Goal: Task Accomplishment & Management: Manage account settings

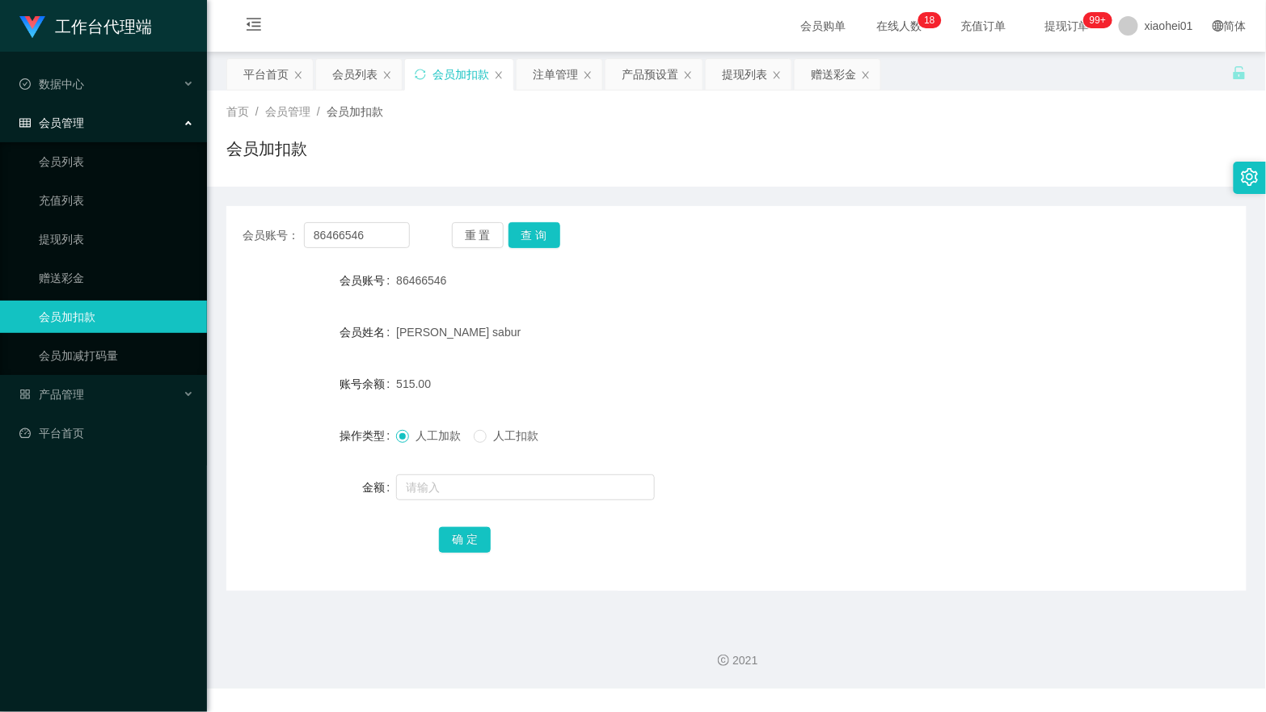
click at [732, 70] on div "提现列表" at bounding box center [744, 74] width 45 height 31
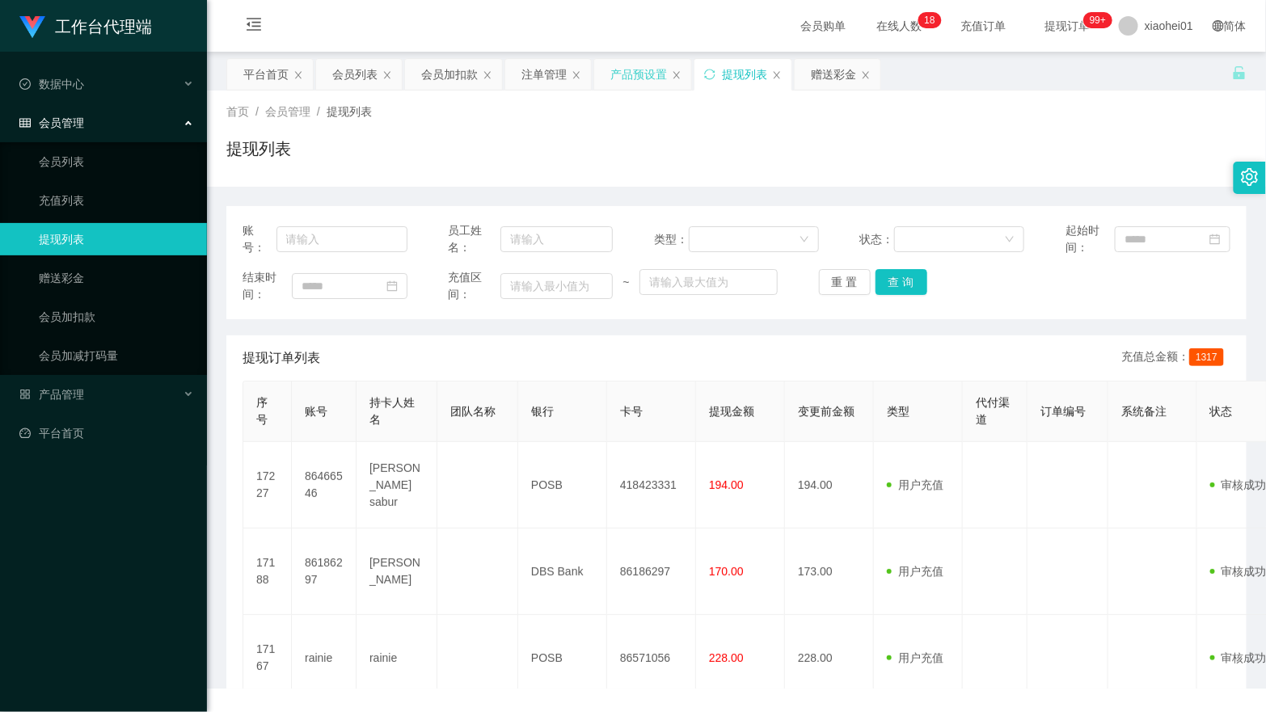
click at [655, 77] on div "产品预设置" at bounding box center [638, 74] width 57 height 31
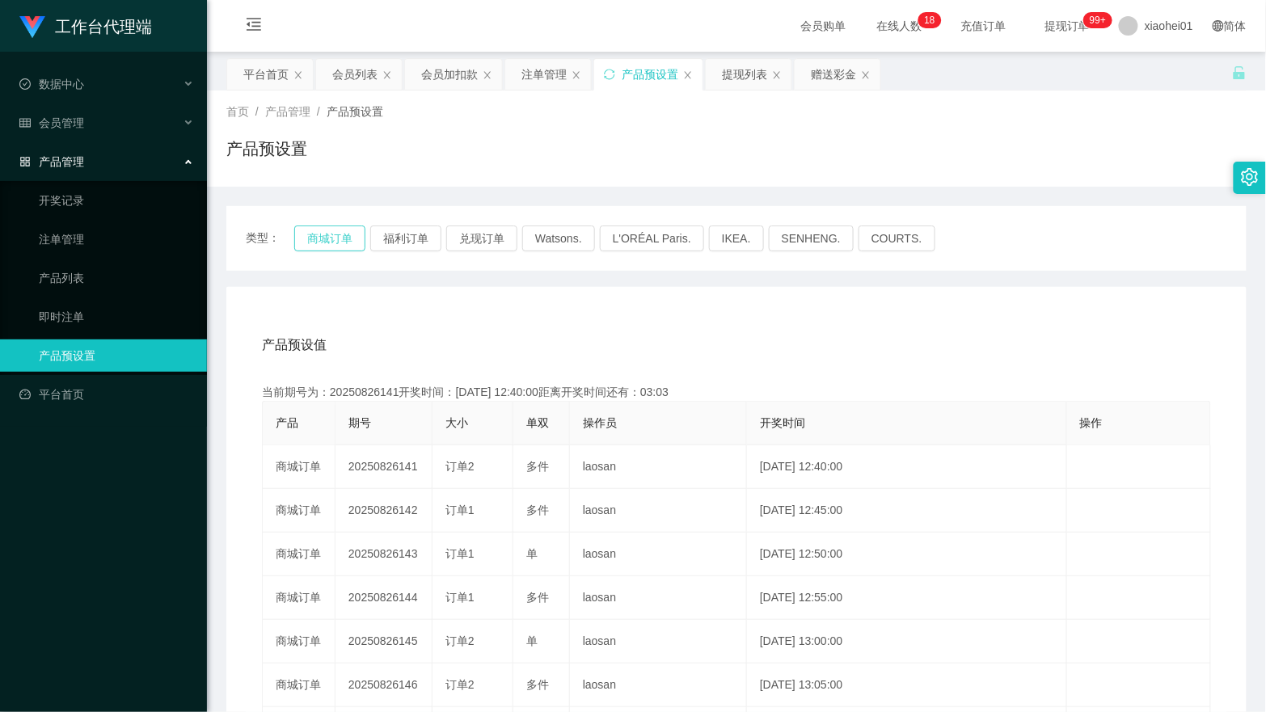
click at [341, 239] on button "商城订单" at bounding box center [329, 238] width 71 height 26
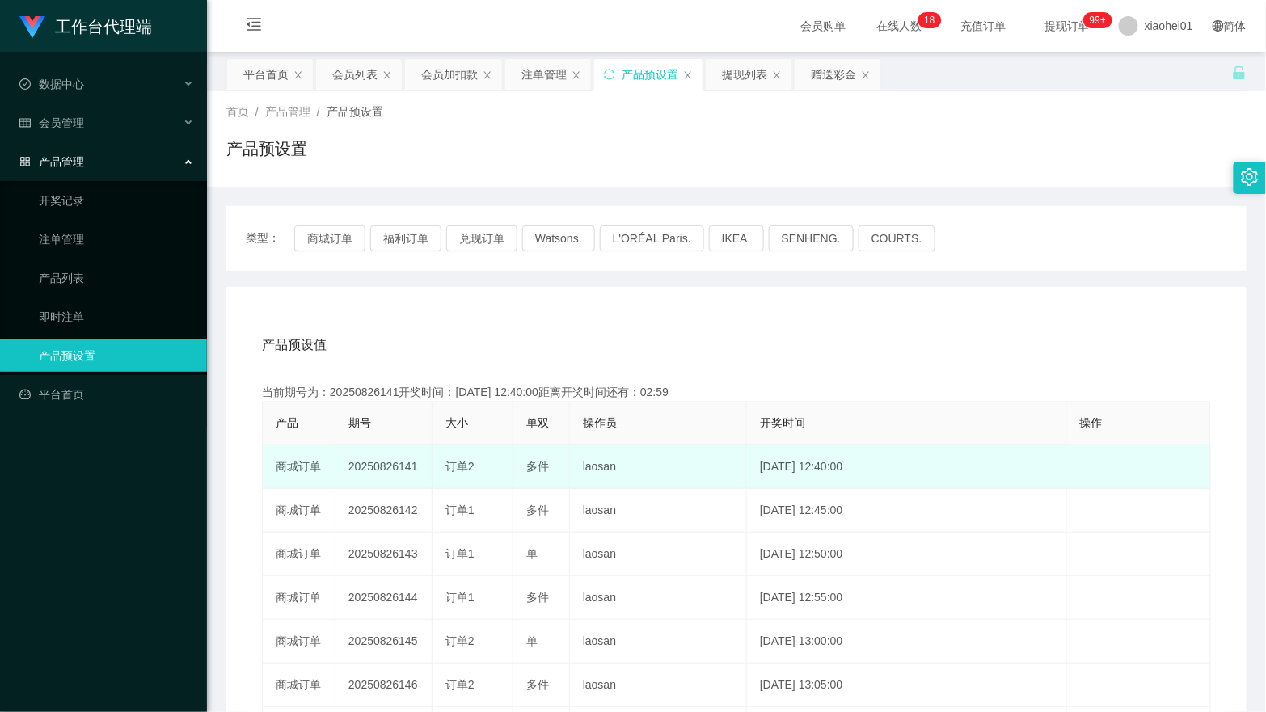
click at [384, 466] on td "20250826141" at bounding box center [383, 467] width 97 height 44
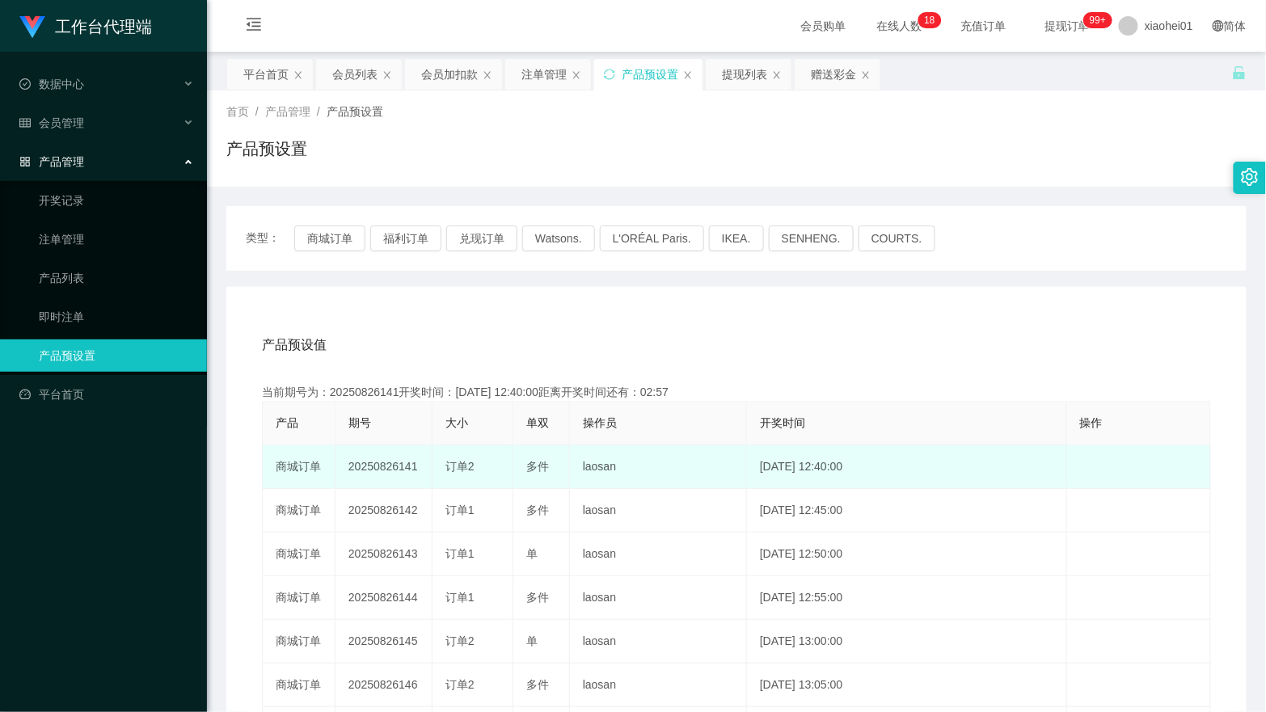
click at [384, 466] on td "20250826141" at bounding box center [383, 467] width 97 height 44
drag, startPoint x: 415, startPoint y: 465, endPoint x: 402, endPoint y: 466, distance: 13.0
click at [415, 466] on td "20250826141" at bounding box center [383, 467] width 97 height 44
click at [842, 466] on td "[DATE] 12:40:00" at bounding box center [907, 467] width 320 height 44
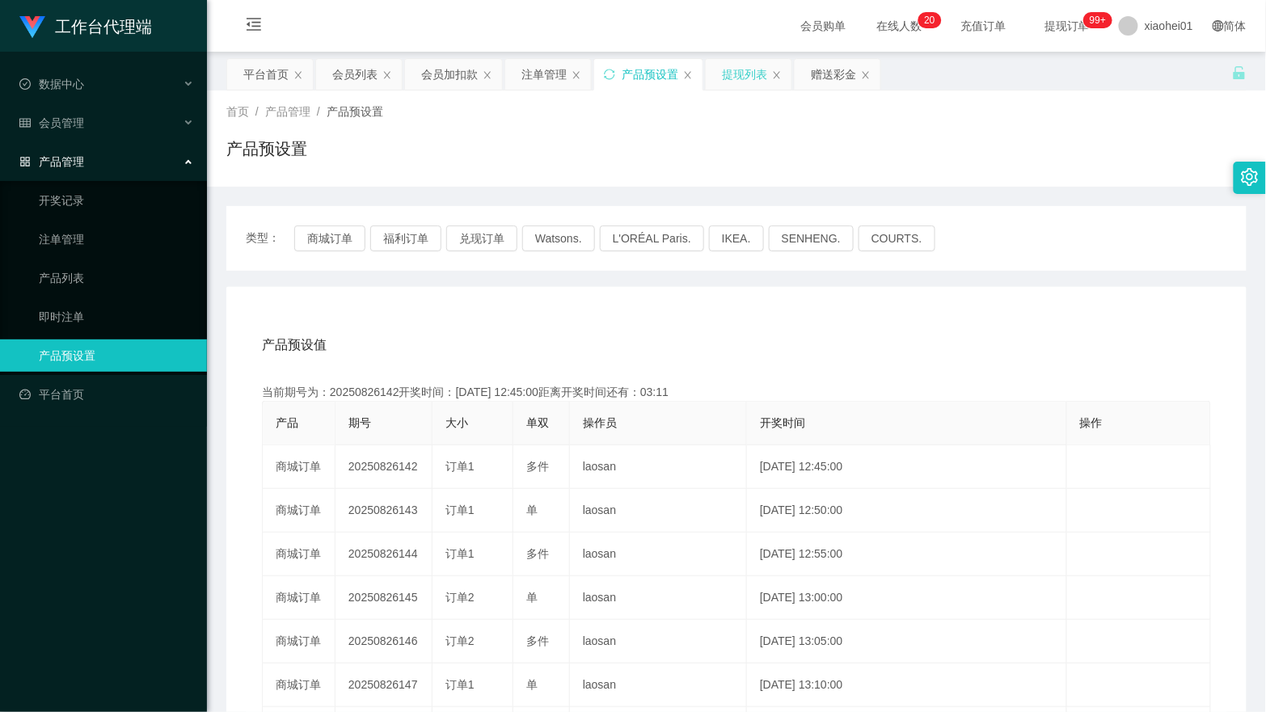
click at [738, 86] on div "提现列表" at bounding box center [744, 74] width 45 height 31
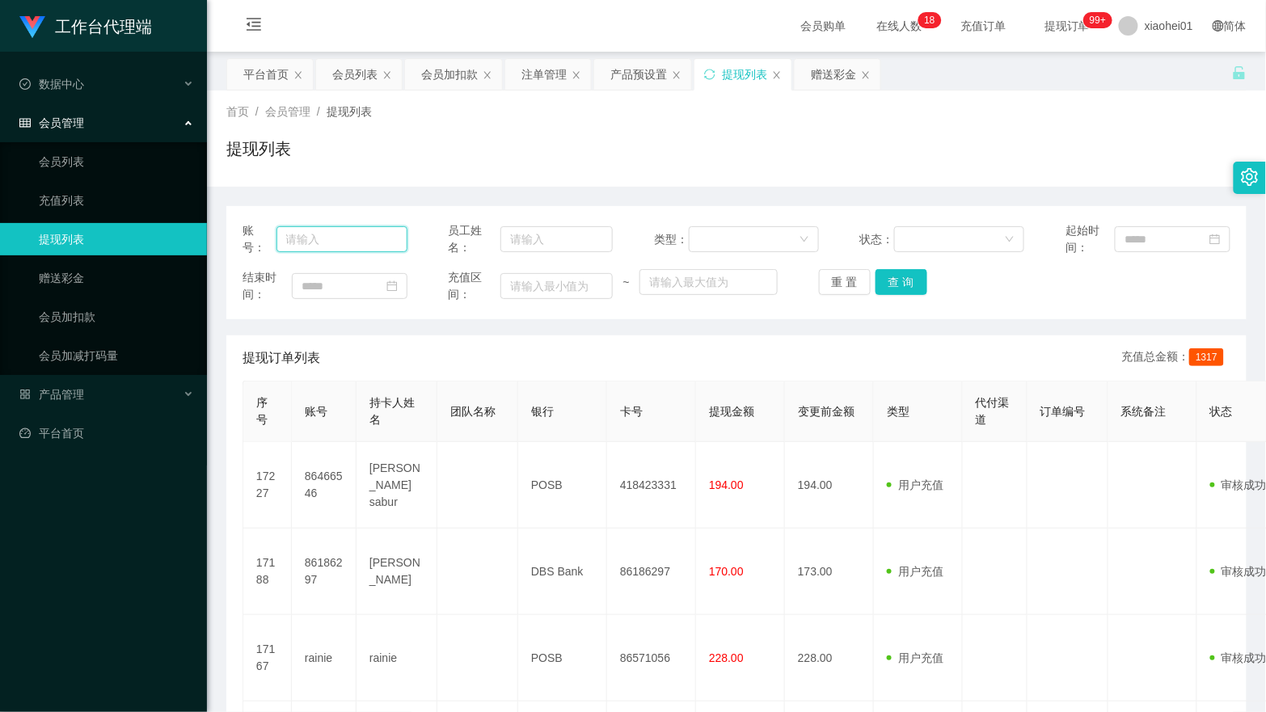
click at [360, 240] on input "text" at bounding box center [341, 239] width 131 height 26
click at [903, 277] on button "查 询" at bounding box center [901, 282] width 52 height 26
click at [360, 78] on div "会员列表" at bounding box center [354, 74] width 45 height 31
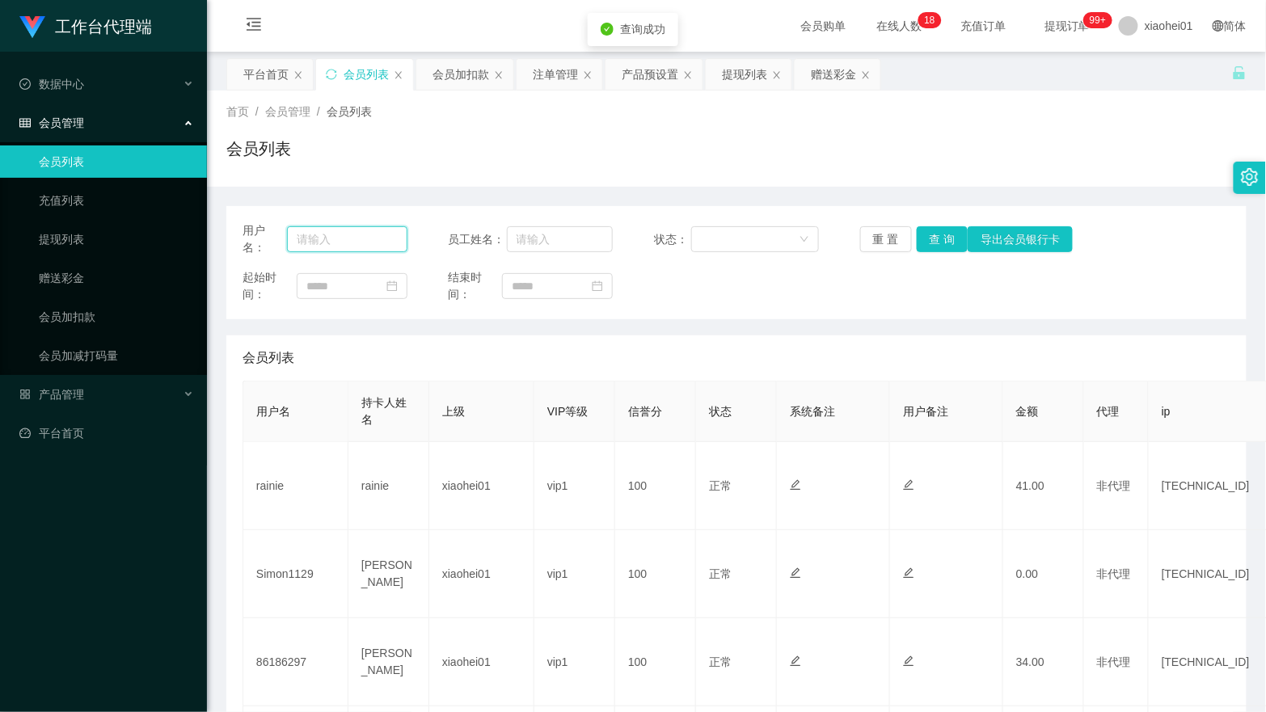
click at [351, 246] on input "text" at bounding box center [347, 239] width 120 height 26
paste input "86466546"
type input "86466546"
click at [948, 242] on button "查 询" at bounding box center [942, 239] width 52 height 26
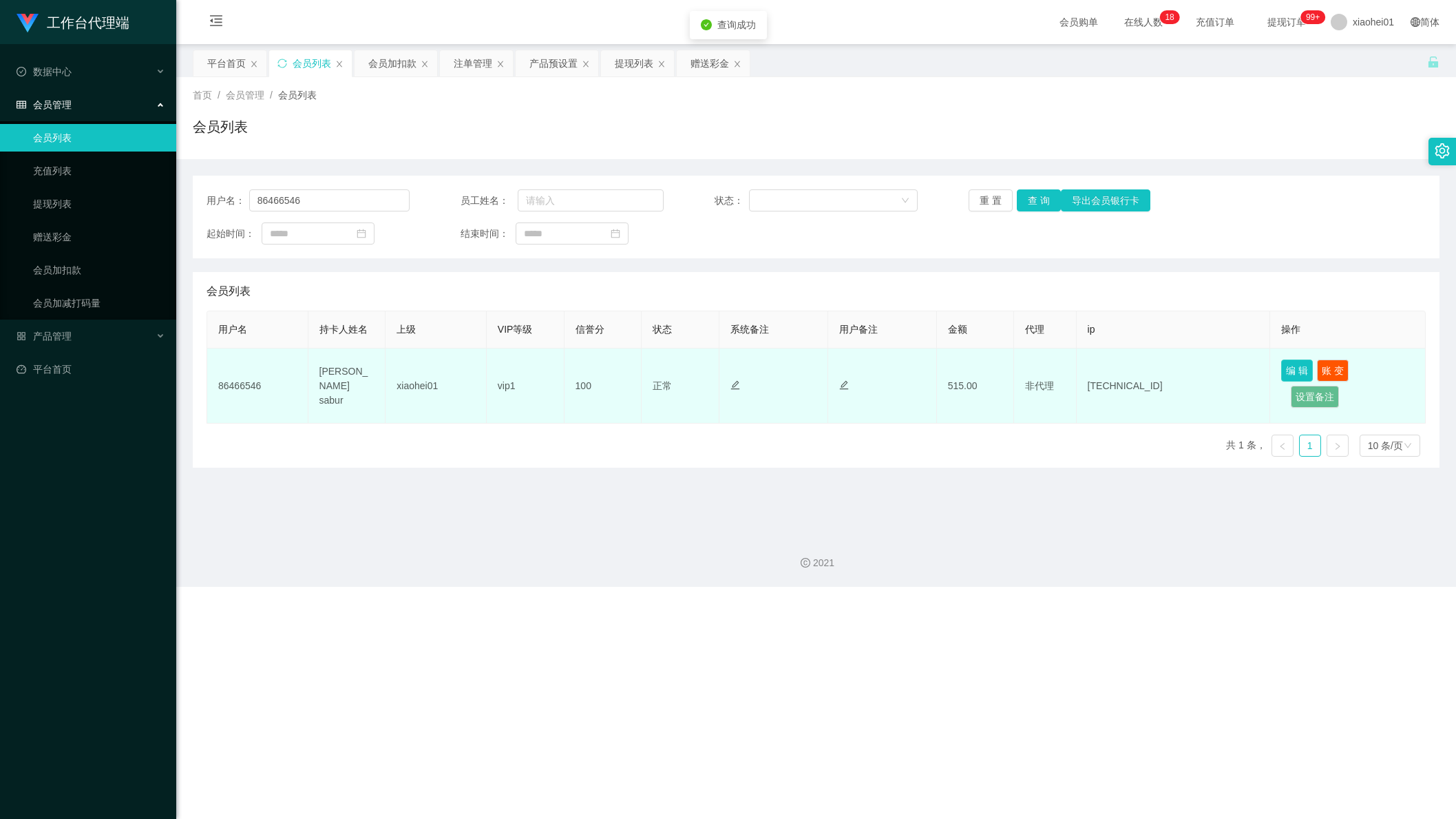
click at [1078, 371] on button "编 辑" at bounding box center [1297, 371] width 32 height 22
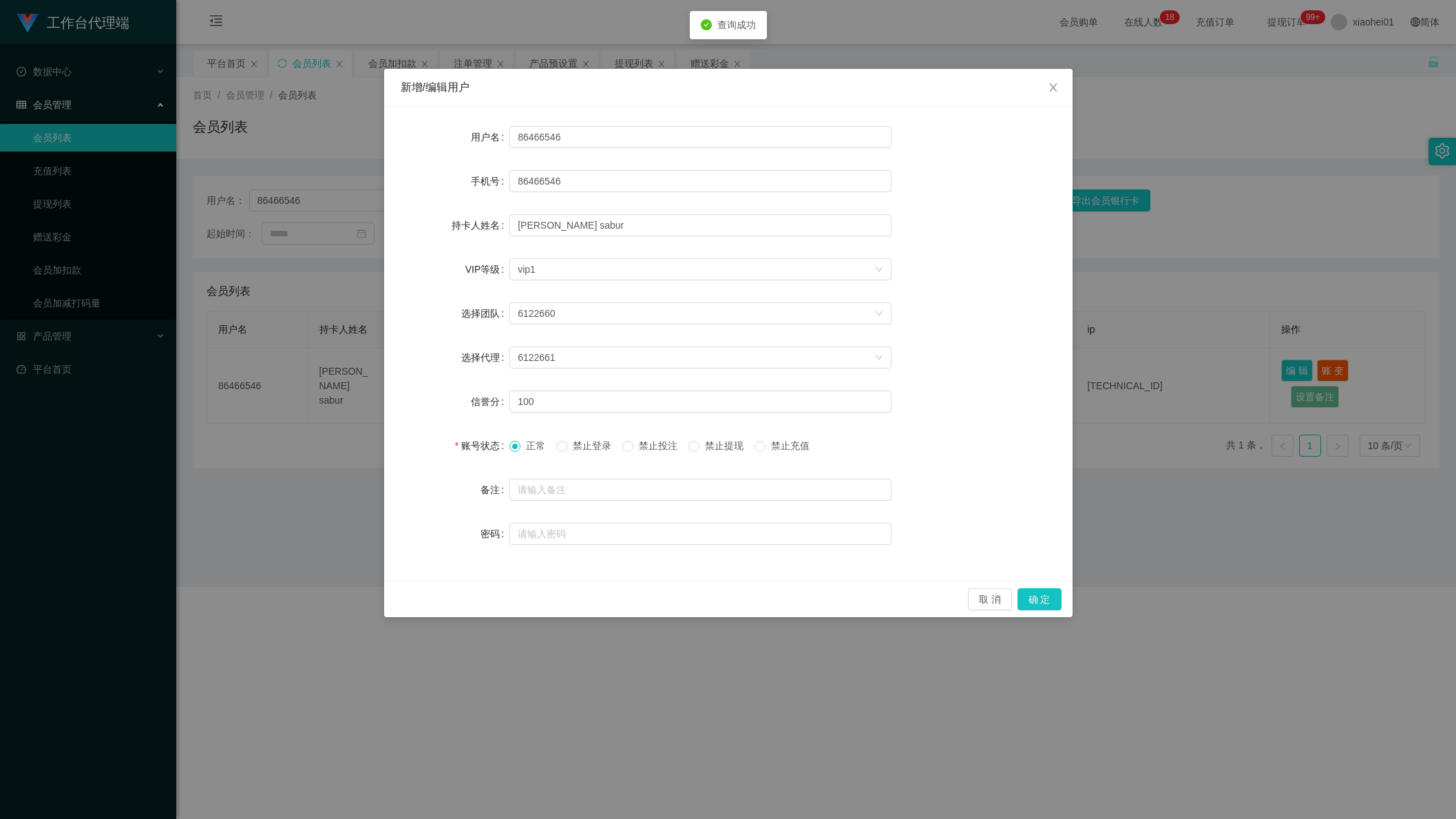
click at [616, 447] on span "禁止登录" at bounding box center [592, 445] width 49 height 11
drag, startPoint x: 659, startPoint y: 442, endPoint x: 756, endPoint y: 503, distance: 114.6
click at [662, 442] on span "禁止投注" at bounding box center [659, 445] width 49 height 11
click at [748, 461] on form "用户名 86466546 手机号 86466546 持卡人姓名 [PERSON_NAME] sabur VIP等级 选择VIP等级 vip1 选择团队 612…" at bounding box center [728, 336] width 655 height 424
click at [721, 449] on span "禁止提现" at bounding box center [724, 445] width 49 height 11
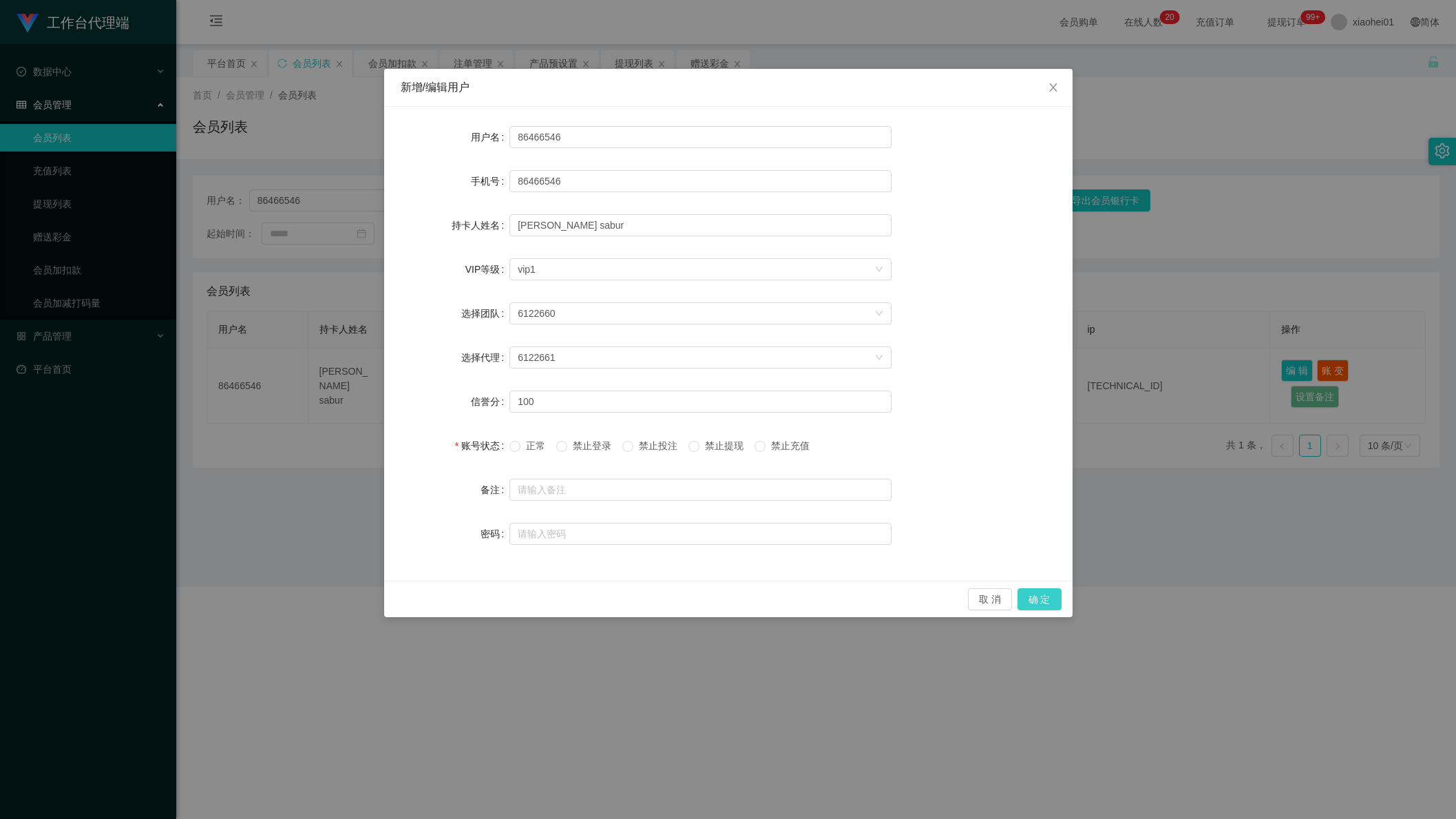
click at [1027, 589] on button "确 定" at bounding box center [1039, 599] width 44 height 22
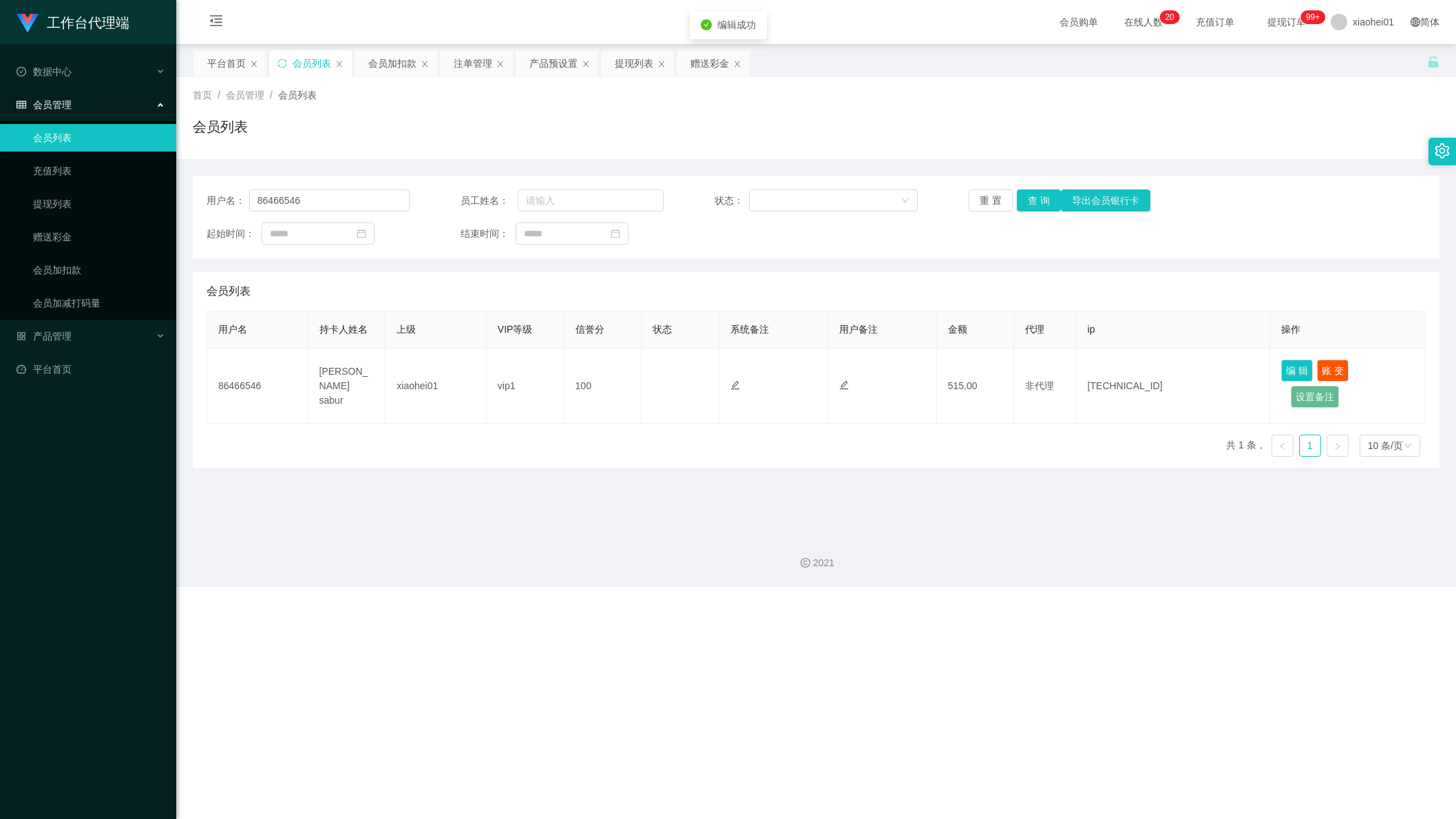
click at [1078, 541] on div "2021" at bounding box center [816, 554] width 1280 height 64
drag, startPoint x: 399, startPoint y: 45, endPoint x: 381, endPoint y: 77, distance: 36.7
click at [397, 45] on main "关闭左侧 关闭右侧 关闭其它 刷新页面 平台首页 会员列表 会员加扣款 注单管理 产品预设置 提现列表 赠送彩金 首页 / 会员管理 / 会员列表 / 会员列…" at bounding box center [816, 284] width 1280 height 479
click at [381, 75] on div "关闭左侧 关闭右侧 关闭其它 刷新页面 平台首页 会员列表 会员加扣款 注单管理 产品预设置 提现列表 赠送彩金 首页 / 会员管理 / 会员列表 / 会员列…" at bounding box center [816, 258] width 1247 height 418
click at [395, 69] on div "会员加扣款" at bounding box center [392, 63] width 49 height 26
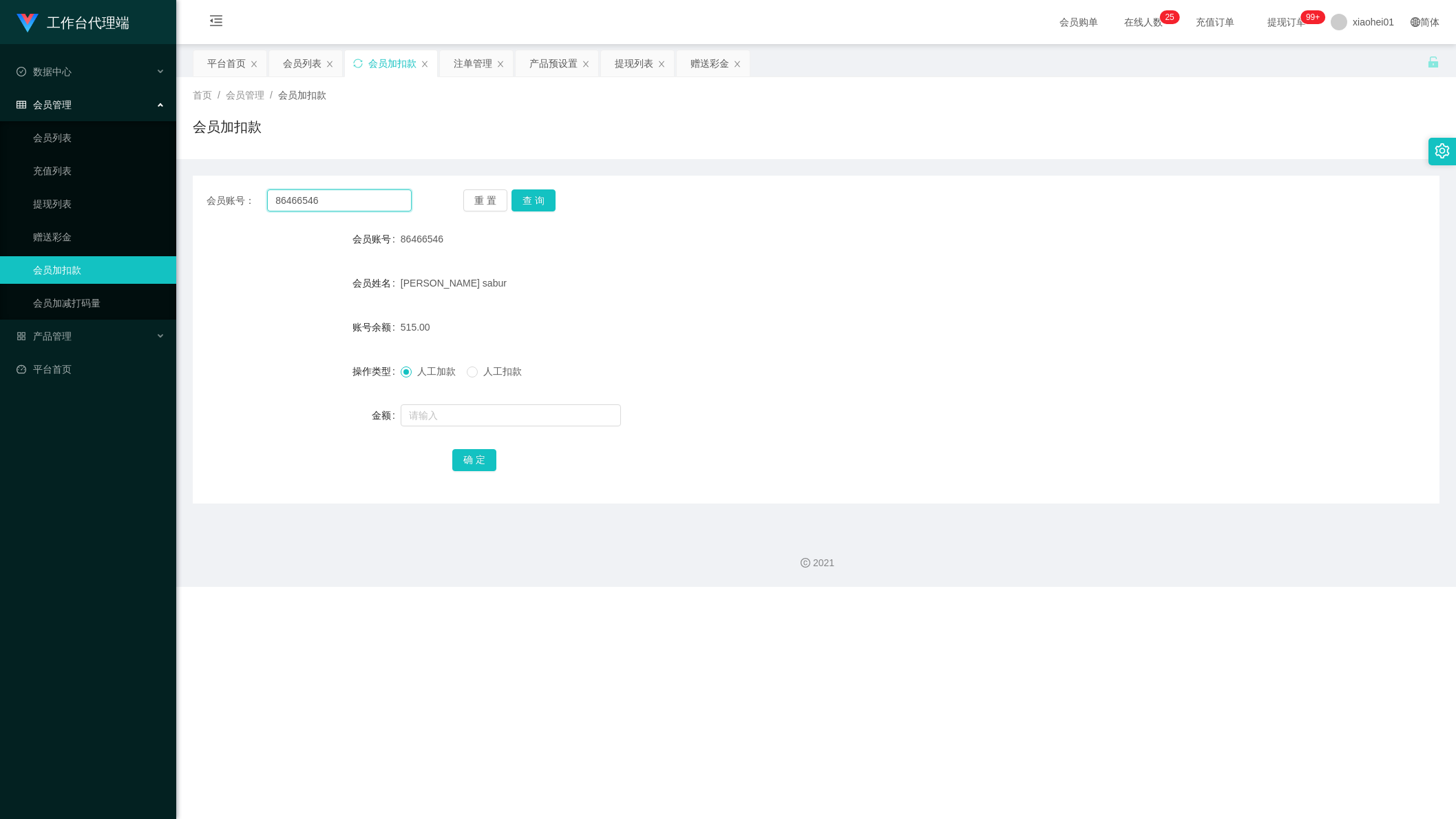
click at [360, 203] on input "86466546" at bounding box center [340, 200] width 145 height 22
drag, startPoint x: 360, startPoint y: 203, endPoint x: 217, endPoint y: 203, distance: 143.0
click at [217, 203] on div "会员账号： 86466546" at bounding box center [308, 200] width 205 height 22
click at [537, 191] on button "查 询" at bounding box center [533, 200] width 44 height 22
click at [537, 192] on button "查 询" at bounding box center [533, 200] width 44 height 22
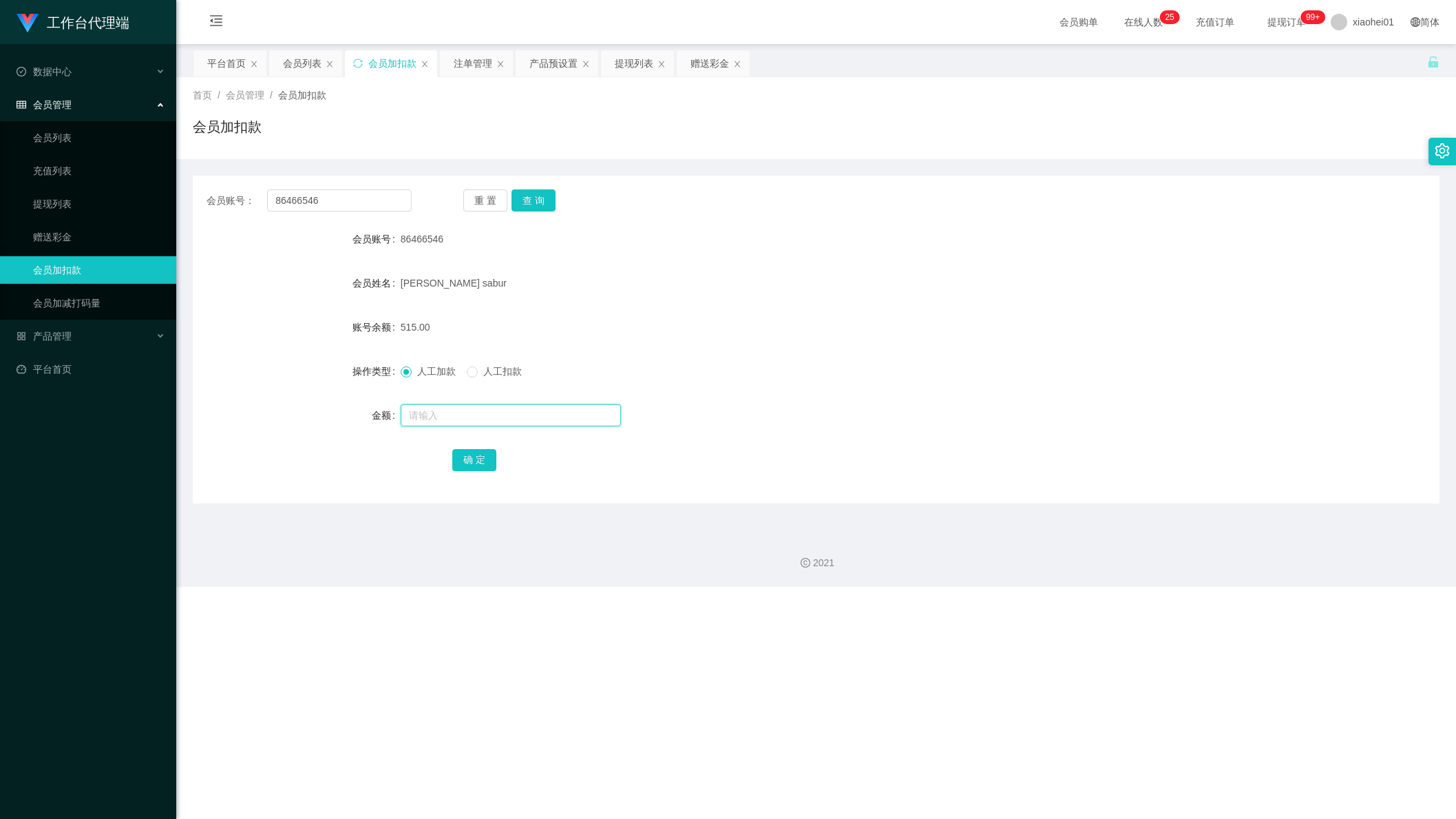
click at [449, 414] on input "text" at bounding box center [510, 415] width 221 height 22
type input "200"
click at [472, 465] on button "确 定" at bounding box center [475, 460] width 44 height 22
click at [655, 439] on form "会员账号 86466546 会员姓名 [PERSON_NAME] sabur 账号余额 715.00 操作类型 人工加款 人工扣款 金额 确 定" at bounding box center [816, 349] width 1247 height 248
click at [523, 189] on button "查 询" at bounding box center [533, 200] width 44 height 22
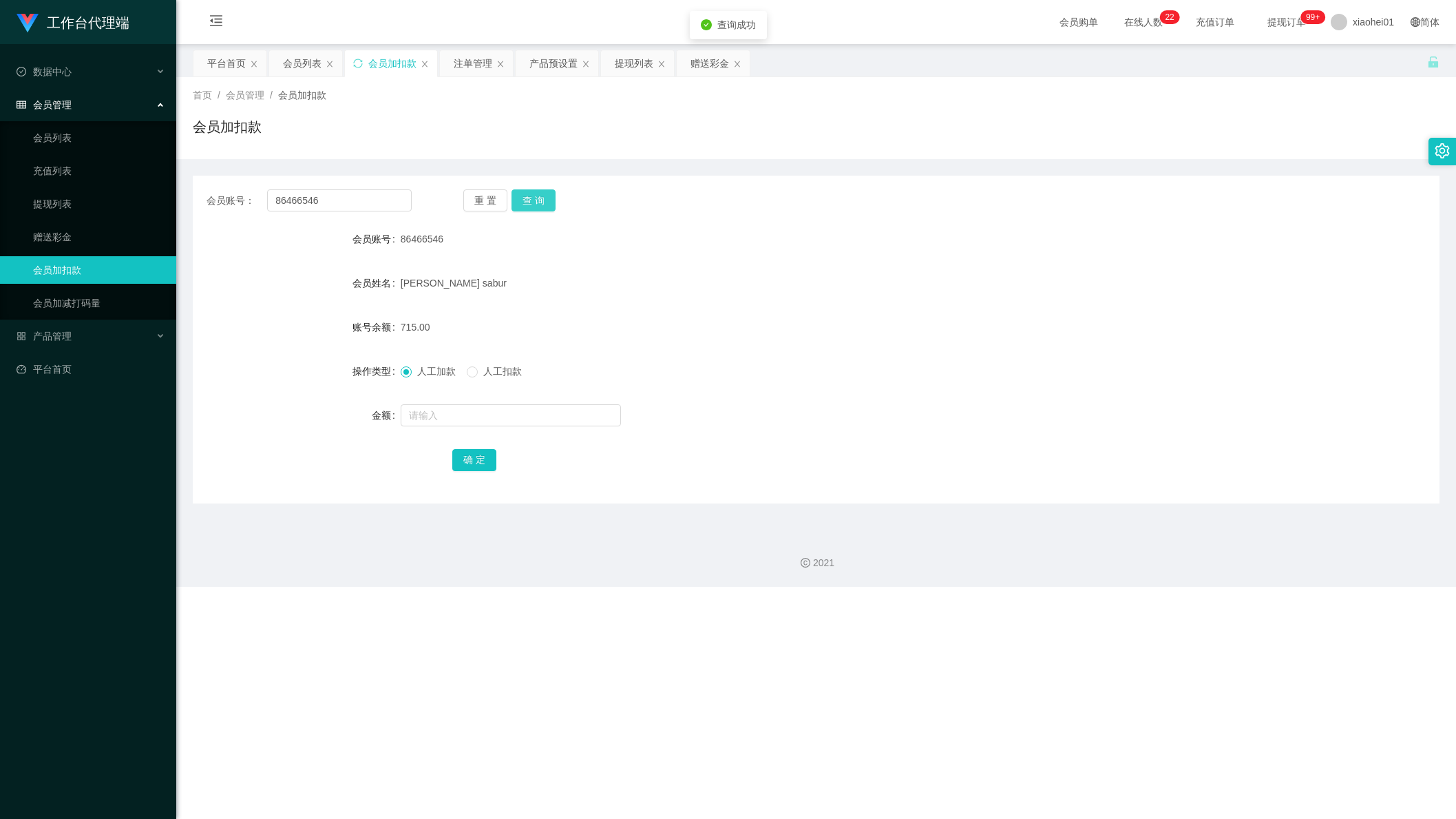
click at [535, 203] on button "查 询" at bounding box center [533, 200] width 44 height 22
click at [535, 203] on div "重 置 查 询" at bounding box center [566, 200] width 205 height 22
click at [535, 203] on button "查 询" at bounding box center [533, 200] width 44 height 22
click at [535, 203] on button "查 询" at bounding box center [541, 200] width 60 height 22
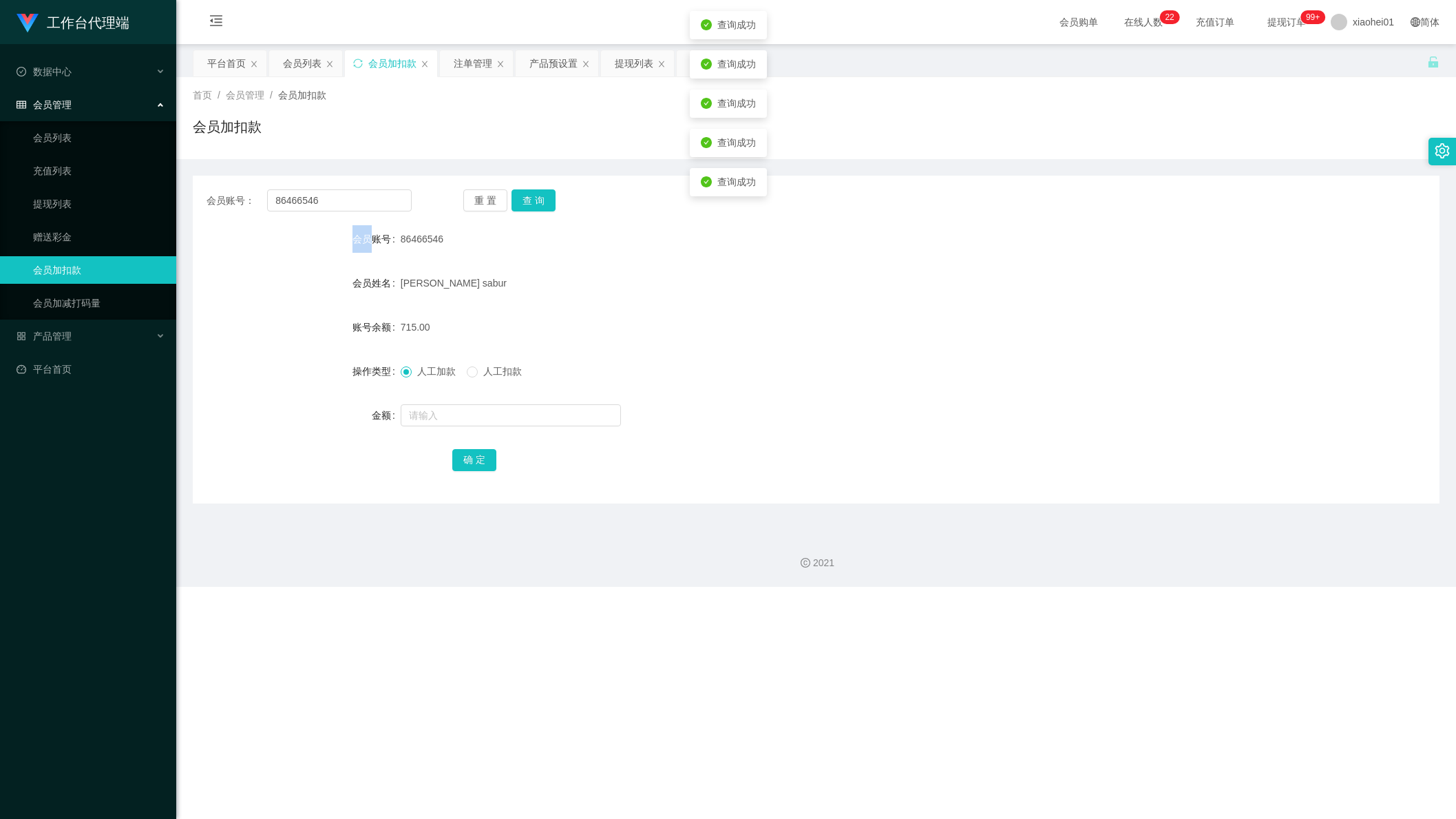
click at [368, 240] on label "会员账号" at bounding box center [377, 239] width 49 height 11
click at [393, 229] on div "会员账号" at bounding box center [296, 239] width 208 height 27
